Goal: Information Seeking & Learning: Learn about a topic

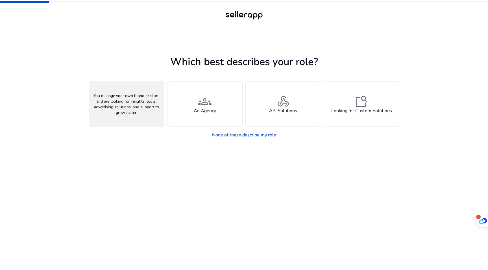
click at [120, 106] on span "person" at bounding box center [127, 102] width 14 height 14
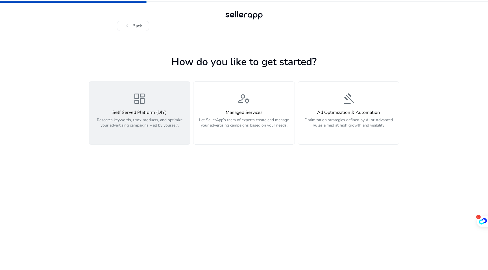
click at [129, 132] on p "Research keywords, track products, and optimize your advertising campaigns – al…" at bounding box center [139, 125] width 94 height 17
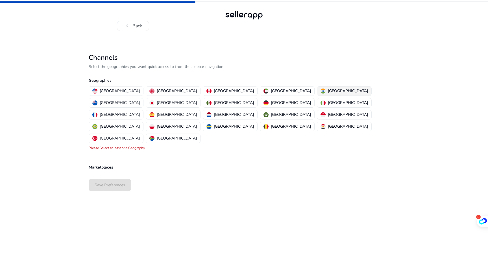
click at [320, 89] on div "[GEOGRAPHIC_DATA]" at bounding box center [343, 91] width 47 height 6
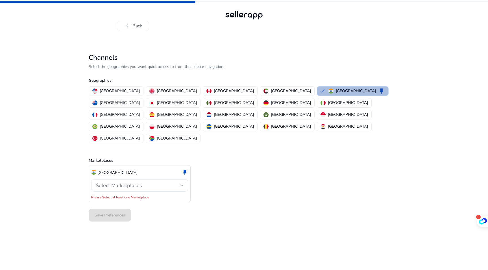
click at [125, 182] on span "Select Marketplaces" at bounding box center [119, 185] width 46 height 7
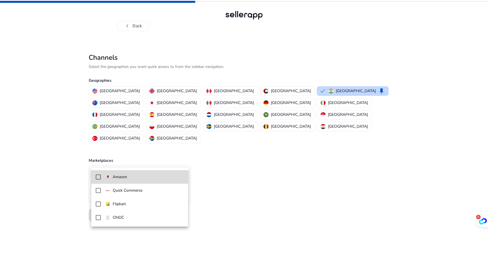
click at [119, 177] on p "Amazon" at bounding box center [120, 177] width 14 height 6
click at [71, 186] on div at bounding box center [244, 135] width 488 height 270
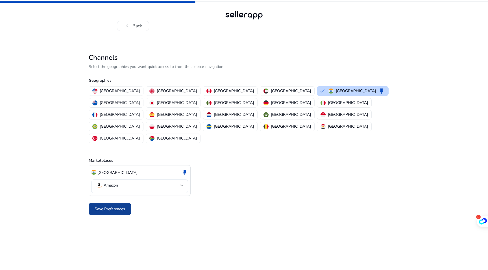
click at [113, 206] on span "Save Preferences" at bounding box center [110, 209] width 30 height 6
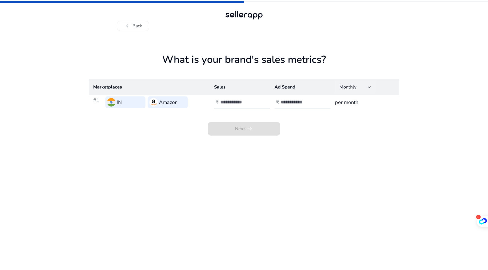
click at [362, 88] on div "Monthly" at bounding box center [353, 87] width 28 height 6
click at [360, 98] on mat-option "Monthly" at bounding box center [355, 103] width 41 height 14
click at [227, 79] on th "Sales" at bounding box center [239, 87] width 60 height 16
click at [234, 131] on span "Next arrow_right_alt" at bounding box center [244, 129] width 72 height 14
click at [224, 104] on input "number" at bounding box center [239, 102] width 38 height 6
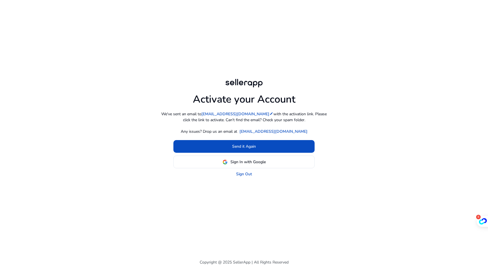
click at [109, 51] on div "Activate your Account We've sent an email to [EMAIL_ADDRESS][DOMAIN_NAME] edit …" at bounding box center [244, 127] width 325 height 255
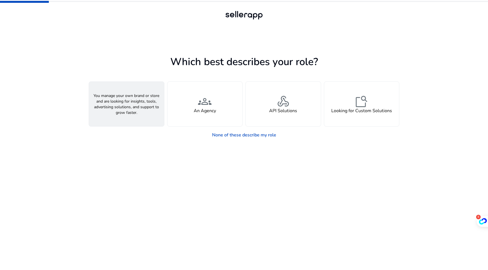
click at [139, 90] on div "person A Seller" at bounding box center [126, 104] width 75 height 45
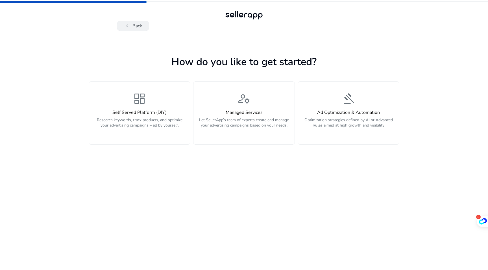
click at [142, 24] on button "chevron_left Back" at bounding box center [133, 26] width 32 height 10
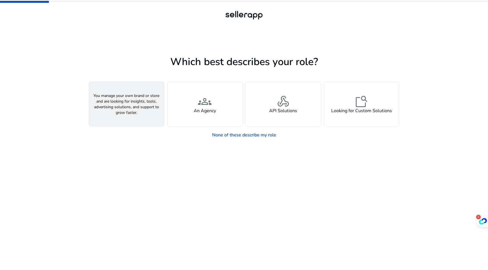
click at [117, 91] on div "person A Seller" at bounding box center [126, 104] width 75 height 45
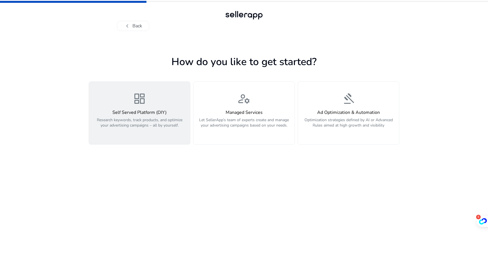
click at [150, 102] on div "dashboard Self Served Platform (DIY) Research keywords, track products, and opt…" at bounding box center [139, 113] width 94 height 42
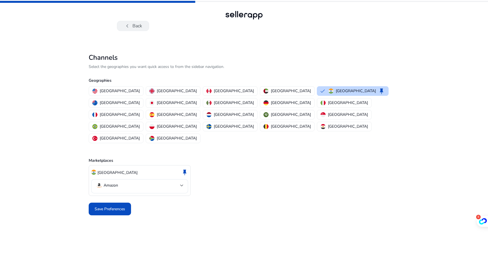
click at [128, 23] on span "chevron_left" at bounding box center [127, 26] width 7 height 7
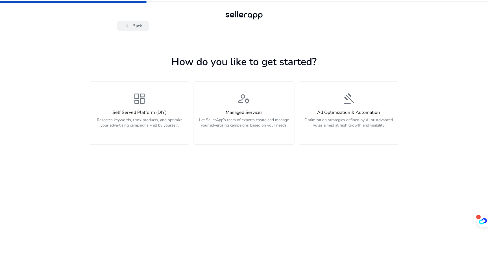
click at [128, 23] on span "chevron_left" at bounding box center [127, 26] width 7 height 7
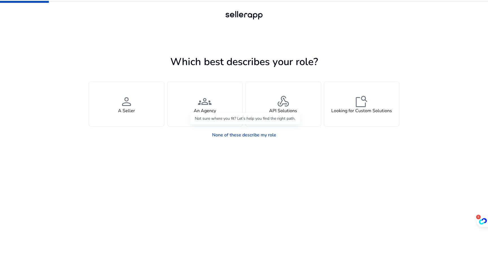
click at [247, 137] on link "None of these describe my role" at bounding box center [243, 135] width 73 height 11
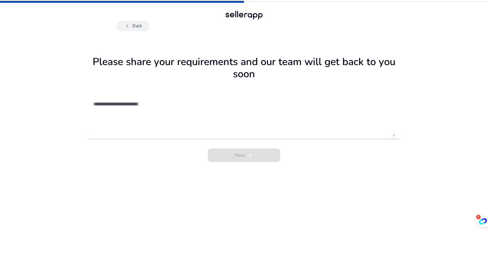
click at [134, 27] on button "chevron_left Back" at bounding box center [133, 26] width 32 height 10
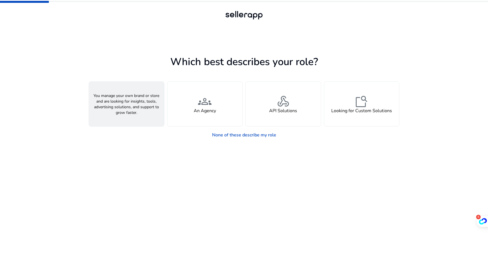
click at [134, 105] on div "person A Seller" at bounding box center [126, 104] width 75 height 45
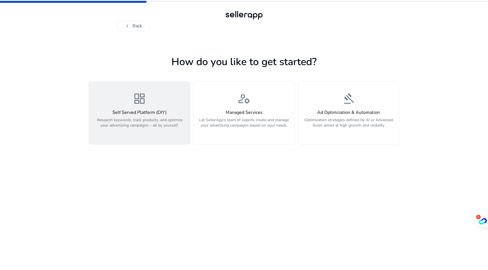
click at [158, 130] on p "Research keywords, track products, and optimize your advertising campaigns – al…" at bounding box center [139, 125] width 94 height 17
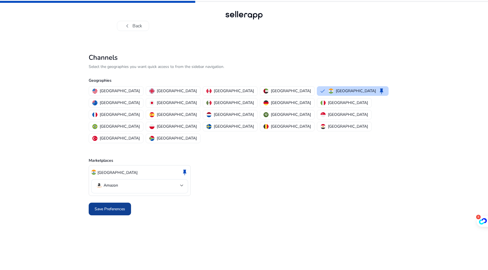
click at [112, 206] on span "Save Preferences" at bounding box center [110, 209] width 30 height 6
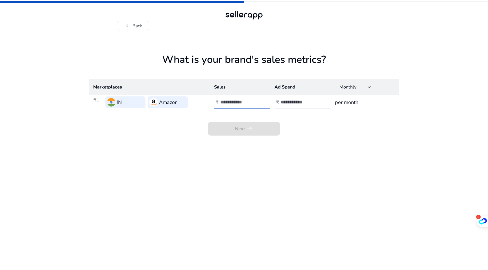
click at [230, 102] on input "number" at bounding box center [239, 102] width 38 height 6
type input "*"
click at [287, 101] on input "number" at bounding box center [300, 102] width 38 height 6
type input "*"
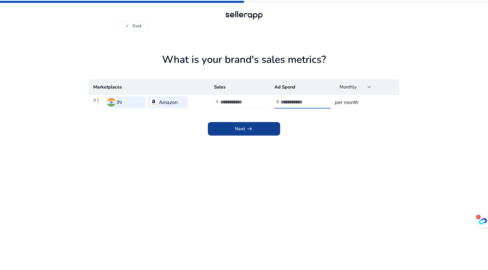
click at [265, 126] on span at bounding box center [244, 129] width 72 height 14
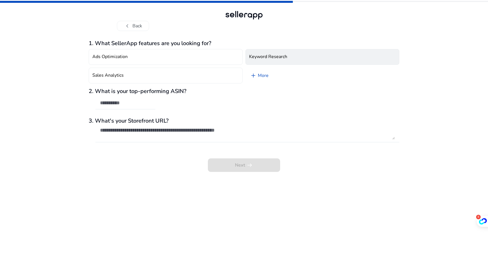
click at [279, 65] on button "Keyword Research" at bounding box center [322, 57] width 154 height 16
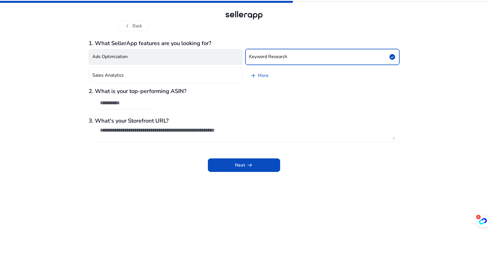
click at [188, 54] on button "Ads Optimization" at bounding box center [166, 57] width 154 height 16
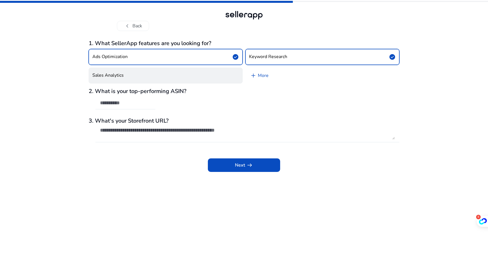
click at [182, 74] on button "Sales Analytics" at bounding box center [166, 76] width 154 height 16
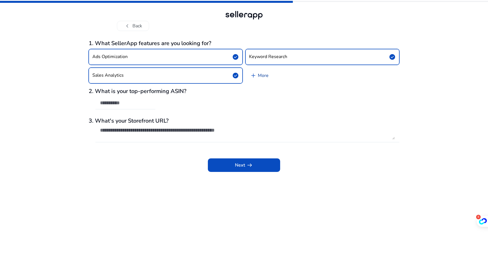
click at [258, 75] on link "add More" at bounding box center [259, 76] width 28 height 16
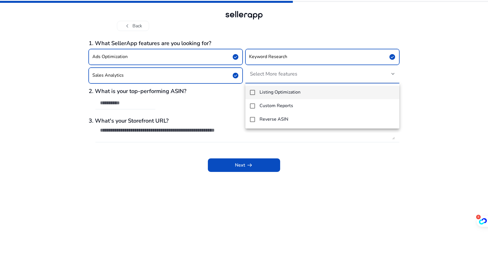
click at [255, 92] on mat-option "Listing Optimization" at bounding box center [322, 93] width 154 height 14
click at [238, 100] on div at bounding box center [244, 135] width 488 height 270
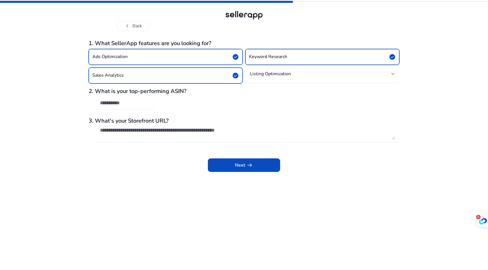
click at [267, 77] on h4 "Listing Optimization" at bounding box center [270, 74] width 41 height 6
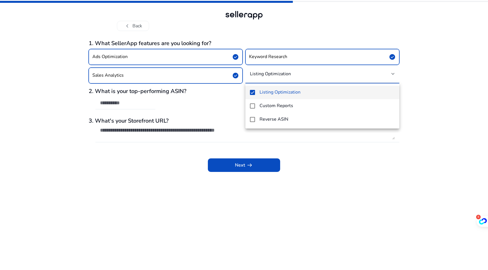
click at [233, 93] on div at bounding box center [244, 135] width 488 height 270
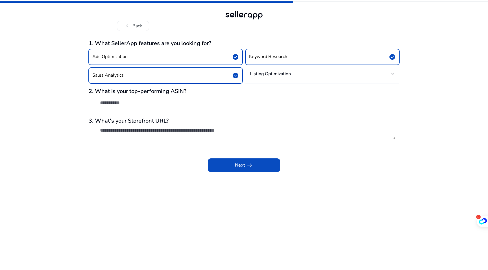
click at [125, 103] on input "text" at bounding box center [125, 103] width 51 height 6
click at [208, 165] on span at bounding box center [244, 166] width 72 height 14
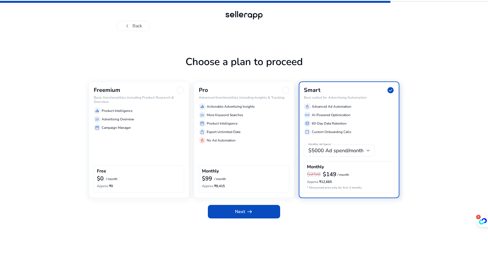
click at [146, 137] on div "Freemium Basic functionalities including Product Research & Overview equalizer …" at bounding box center [139, 140] width 100 height 117
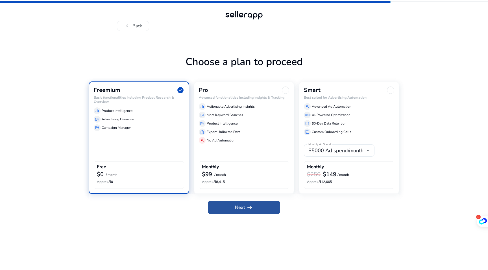
click at [225, 207] on span at bounding box center [244, 208] width 72 height 14
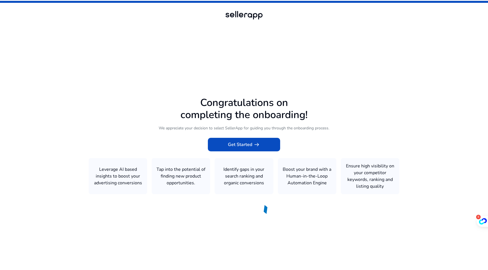
click at [108, 183] on icon at bounding box center [244, 134] width 488 height 268
click at [227, 149] on span at bounding box center [244, 145] width 72 height 14
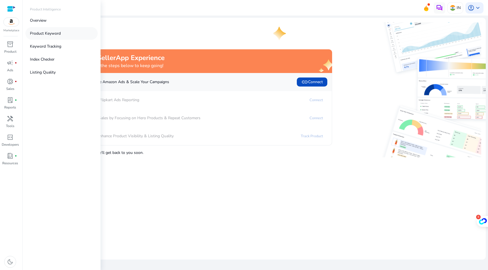
click at [51, 32] on p "Product Keyword" at bounding box center [45, 33] width 31 height 6
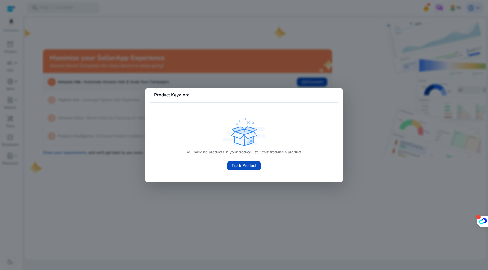
click at [152, 97] on mat-card-header "Product Keyword" at bounding box center [244, 98] width 189 height 10
click at [102, 83] on div at bounding box center [244, 135] width 488 height 270
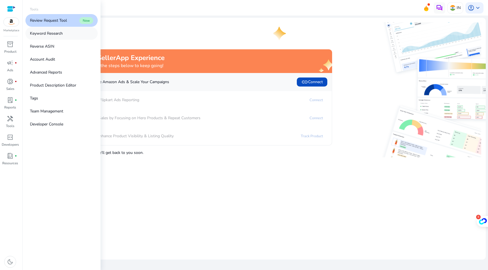
click at [51, 33] on p "Keyword Research" at bounding box center [46, 33] width 33 height 6
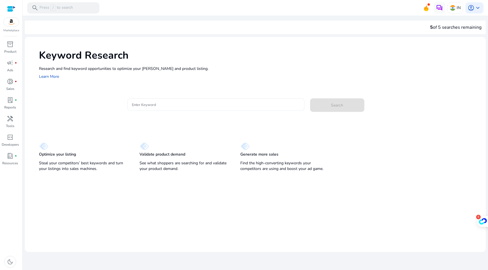
click at [142, 105] on input "Enter Keyword" at bounding box center [216, 105] width 168 height 6
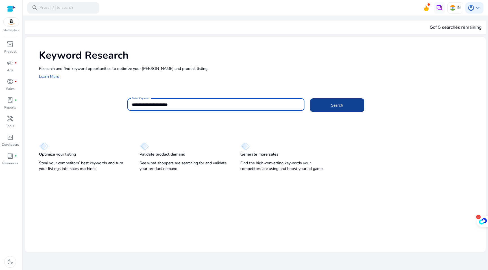
type input "**********"
click at [338, 104] on span "Search" at bounding box center [337, 105] width 12 height 6
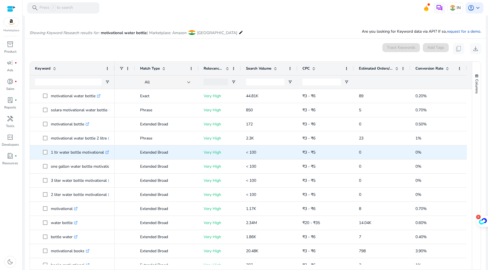
scroll to position [0, 30]
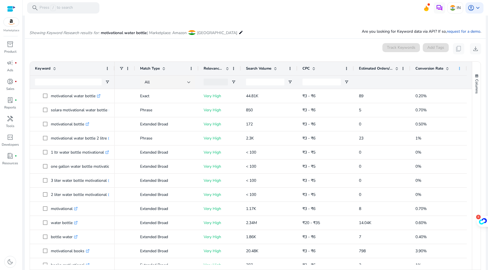
click at [459, 69] on span at bounding box center [459, 68] width 5 height 5
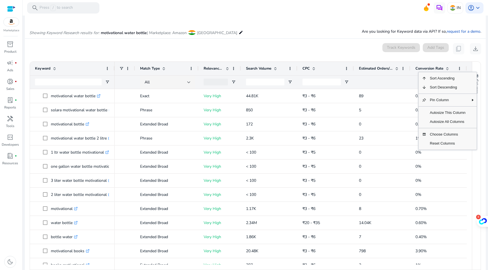
click at [406, 84] on div at bounding box center [382, 82] width 56 height 14
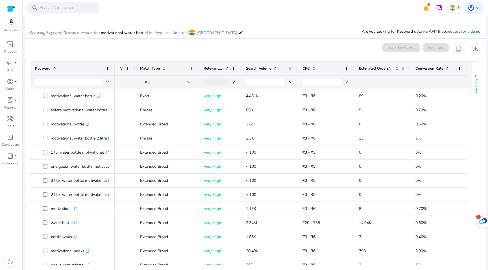
click at [477, 82] on button "Columns" at bounding box center [476, 84] width 8 height 30
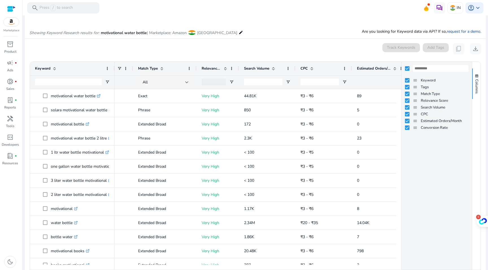
click at [380, 86] on div at bounding box center [380, 82] width 46 height 13
click at [382, 86] on div at bounding box center [380, 82] width 46 height 13
click at [381, 57] on mat-card "0 keyword(s) selected Track Keywords Add Tags content_copy download Press ENTER…" at bounding box center [255, 165] width 461 height 253
click at [476, 80] on span "Columns" at bounding box center [476, 86] width 5 height 14
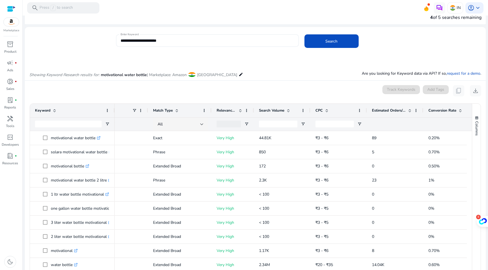
click at [458, 109] on span at bounding box center [460, 110] width 5 height 5
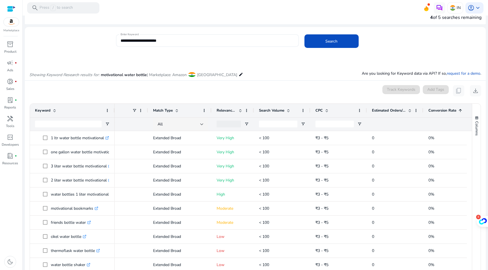
click at [458, 109] on span at bounding box center [460, 110] width 5 height 5
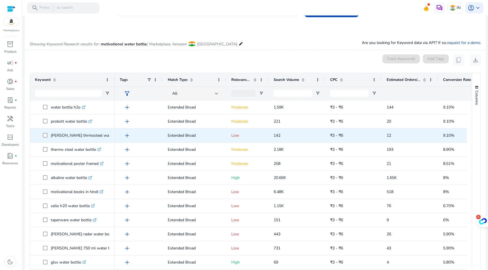
scroll to position [30, 0]
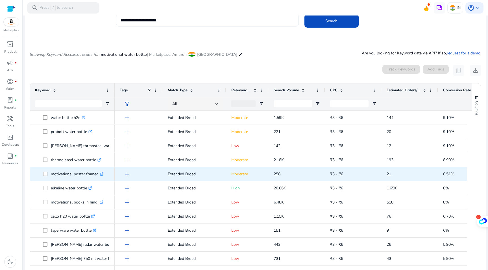
click at [103, 172] on icon ".st0{fill:#2c8af8}" at bounding box center [102, 174] width 4 height 4
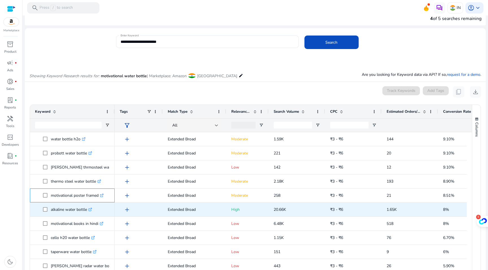
scroll to position [10, 0]
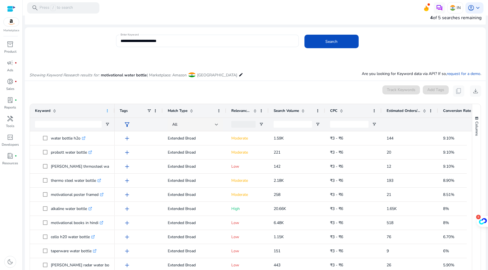
click at [107, 110] on span at bounding box center [107, 111] width 5 height 5
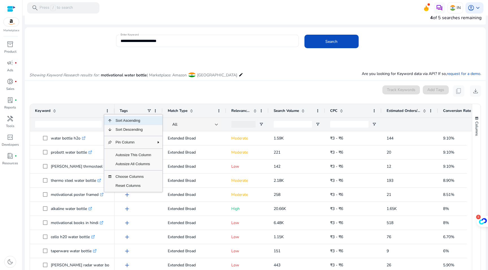
click at [88, 107] on div "Keyword" at bounding box center [69, 111] width 68 height 11
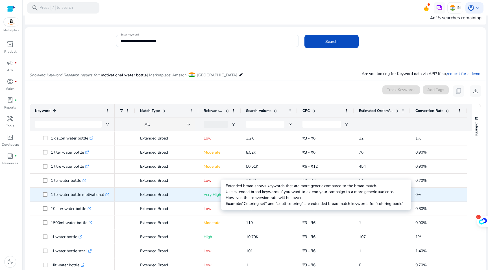
scroll to position [0, 30]
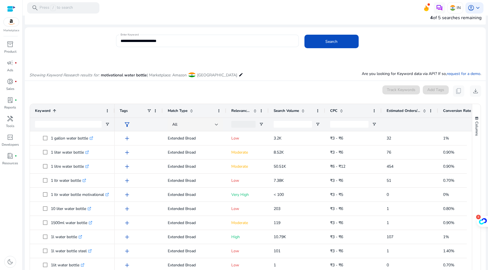
click at [449, 112] on span "Conversion Rate" at bounding box center [457, 110] width 28 height 5
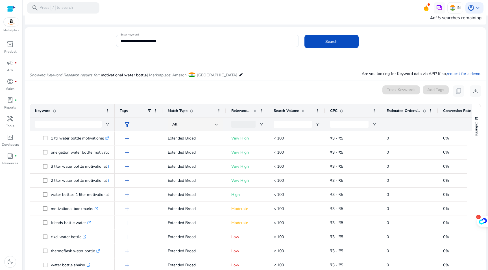
click at [449, 112] on span "Conversion Rate" at bounding box center [457, 110] width 28 height 5
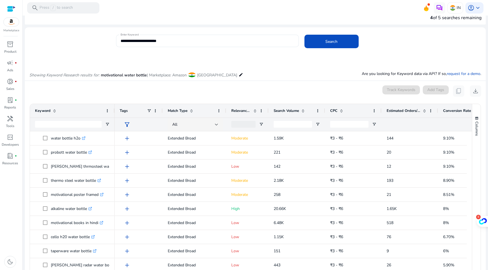
click at [284, 110] on span "Search Volume" at bounding box center [286, 110] width 25 height 5
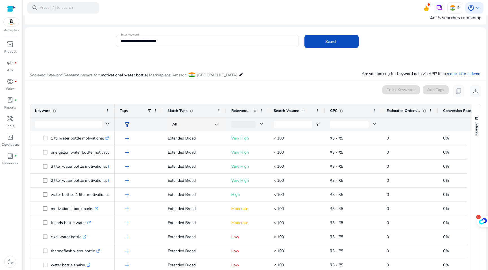
click at [284, 110] on span "Search Volume" at bounding box center [286, 110] width 25 height 5
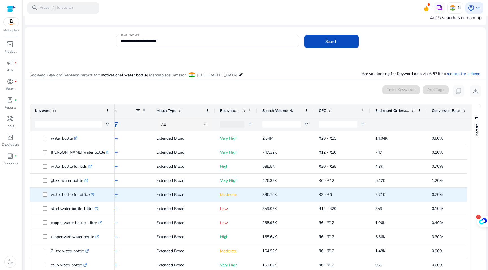
scroll to position [0, 20]
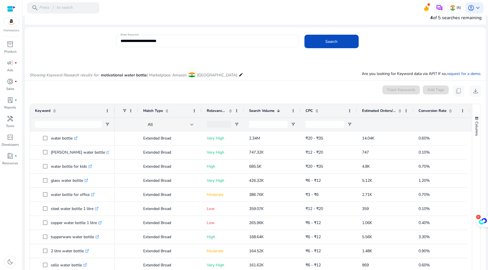
click at [320, 108] on div "CPC" at bounding box center [325, 111] width 40 height 11
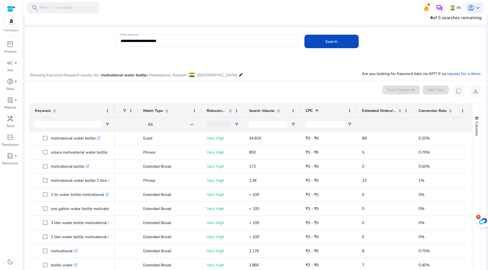
click at [320, 108] on div "CPC 1" at bounding box center [325, 111] width 40 height 11
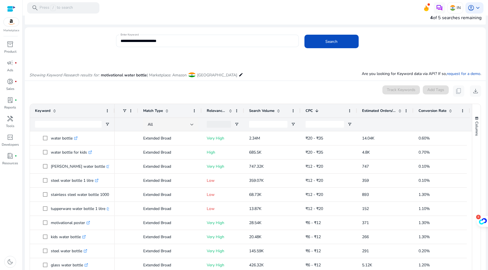
click at [320, 108] on div "CPC 1" at bounding box center [325, 111] width 40 height 11
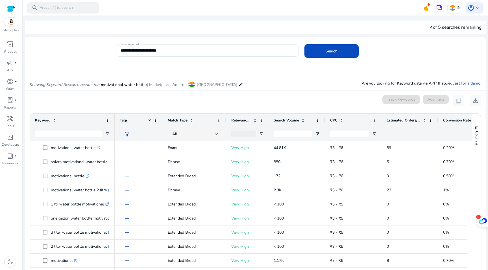
click at [127, 134] on span "filter_alt" at bounding box center [127, 134] width 7 height 7
click at [127, 134] on div at bounding box center [244, 135] width 488 height 270
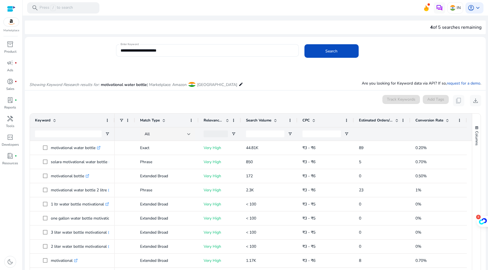
click at [419, 117] on div "Conversion Rate" at bounding box center [435, 120] width 40 height 11
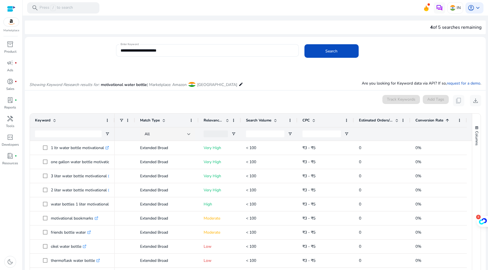
click at [420, 119] on span "Conversion Rate" at bounding box center [429, 120] width 28 height 5
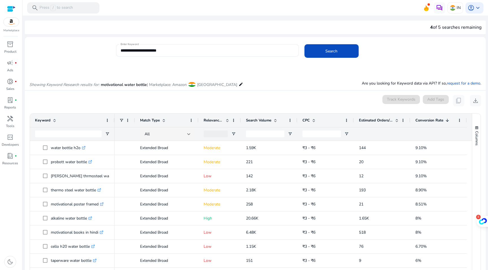
scroll to position [73, 0]
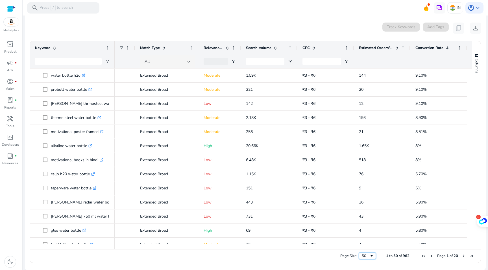
click at [366, 257] on div "50" at bounding box center [366, 256] width 8 height 5
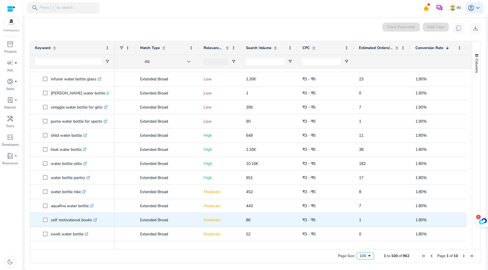
scroll to position [1236, 0]
